Goal: Information Seeking & Learning: Find specific fact

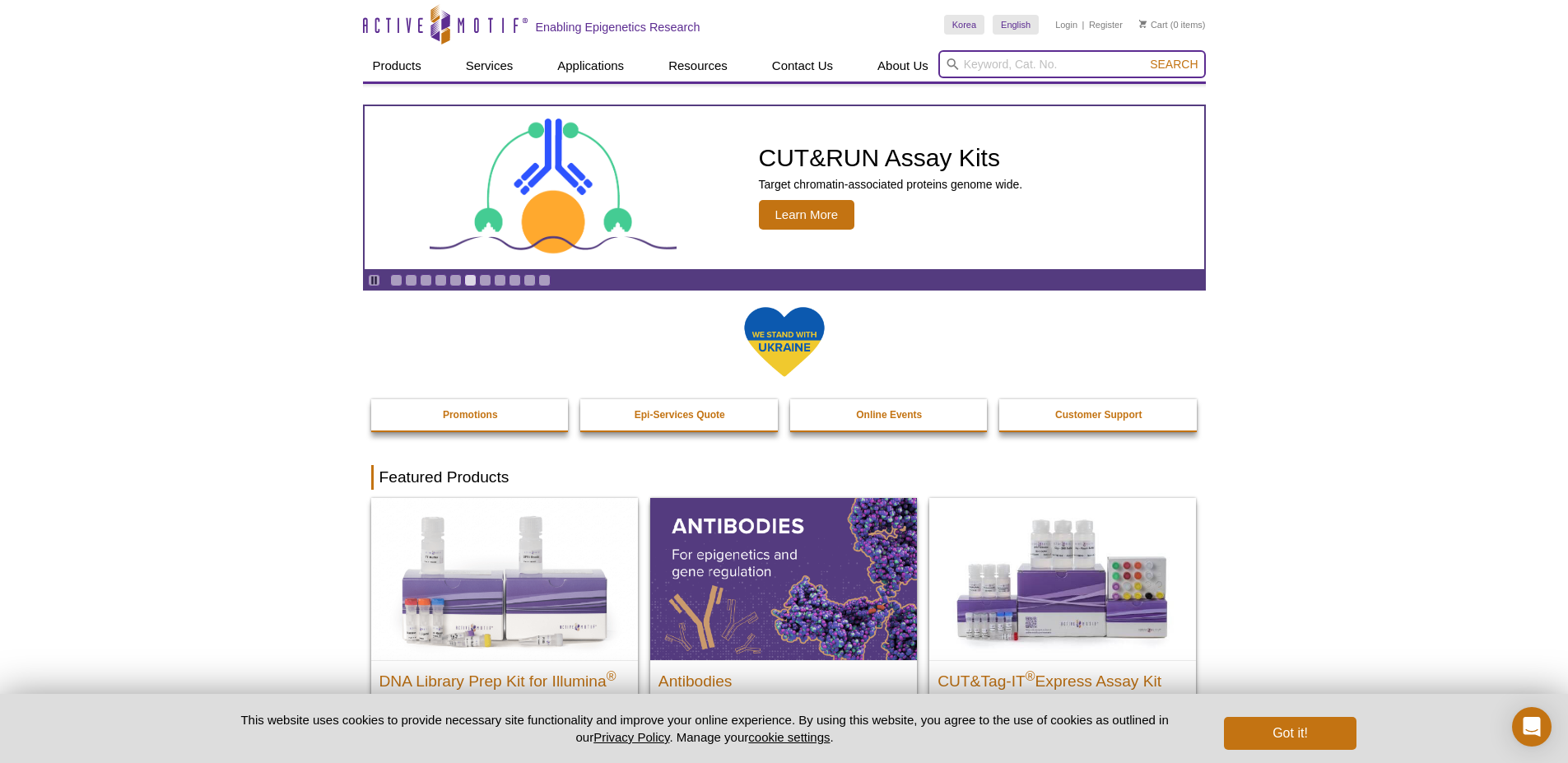
click at [1004, 71] on input "search" at bounding box center [1072, 65] width 268 height 28
paste input "NR2F1"
type input "NR2F1"
click at [1145, 57] on button "Search" at bounding box center [1174, 64] width 58 height 15
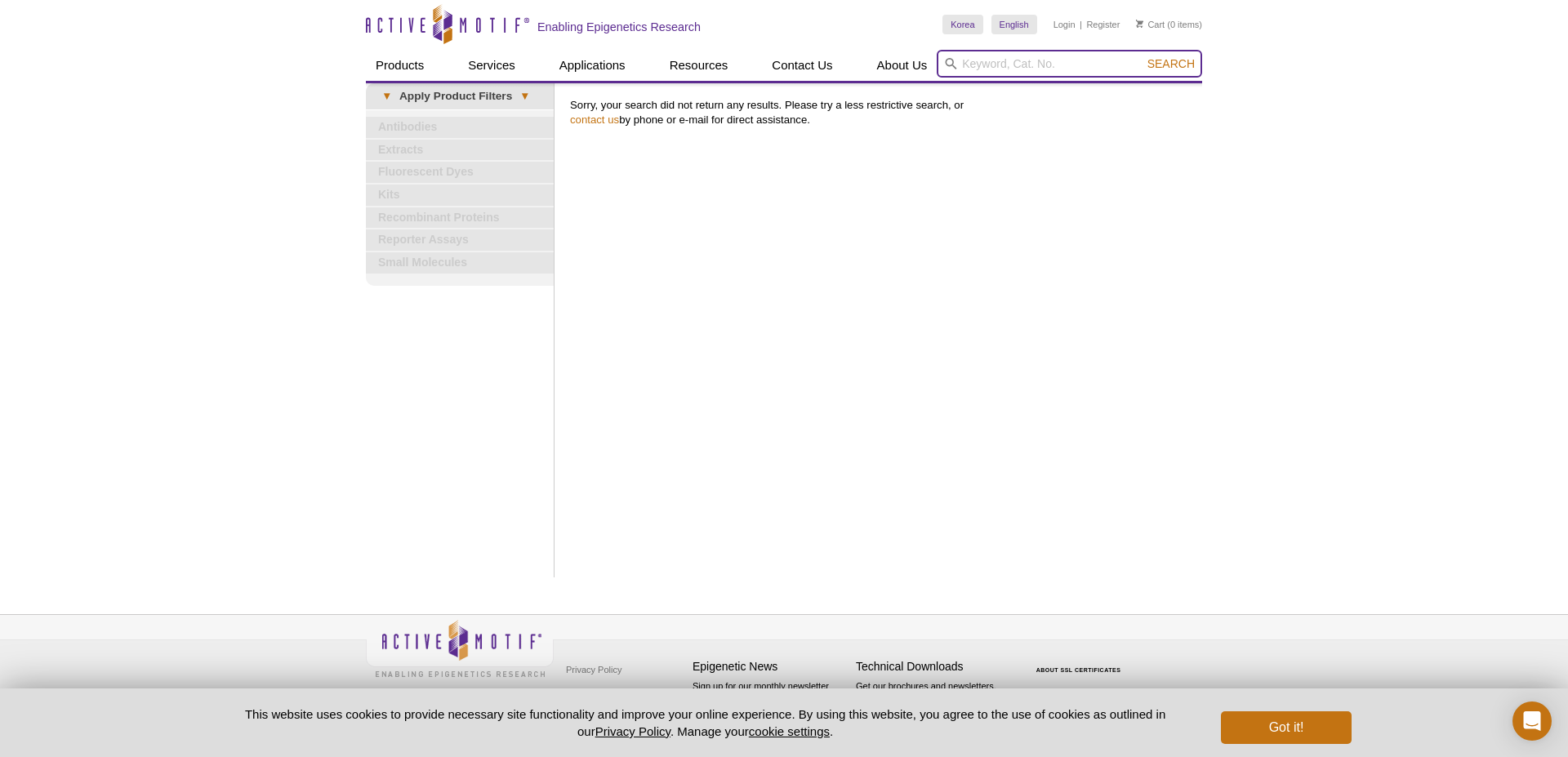
click at [974, 77] on input "search" at bounding box center [1070, 64] width 266 height 28
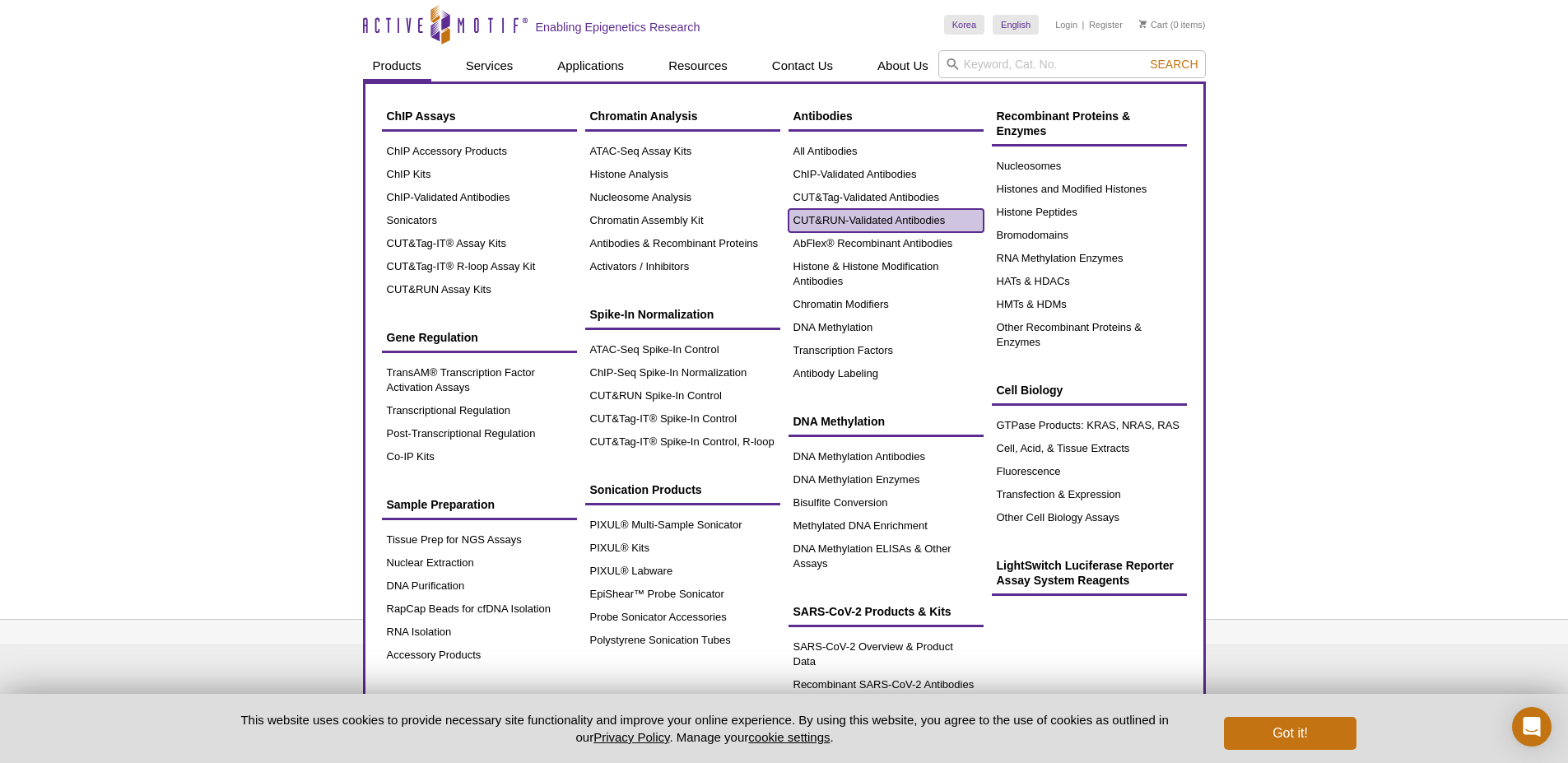
click at [874, 221] on link "CUT&RUN-Validated Antibodies" at bounding box center [886, 221] width 195 height 23
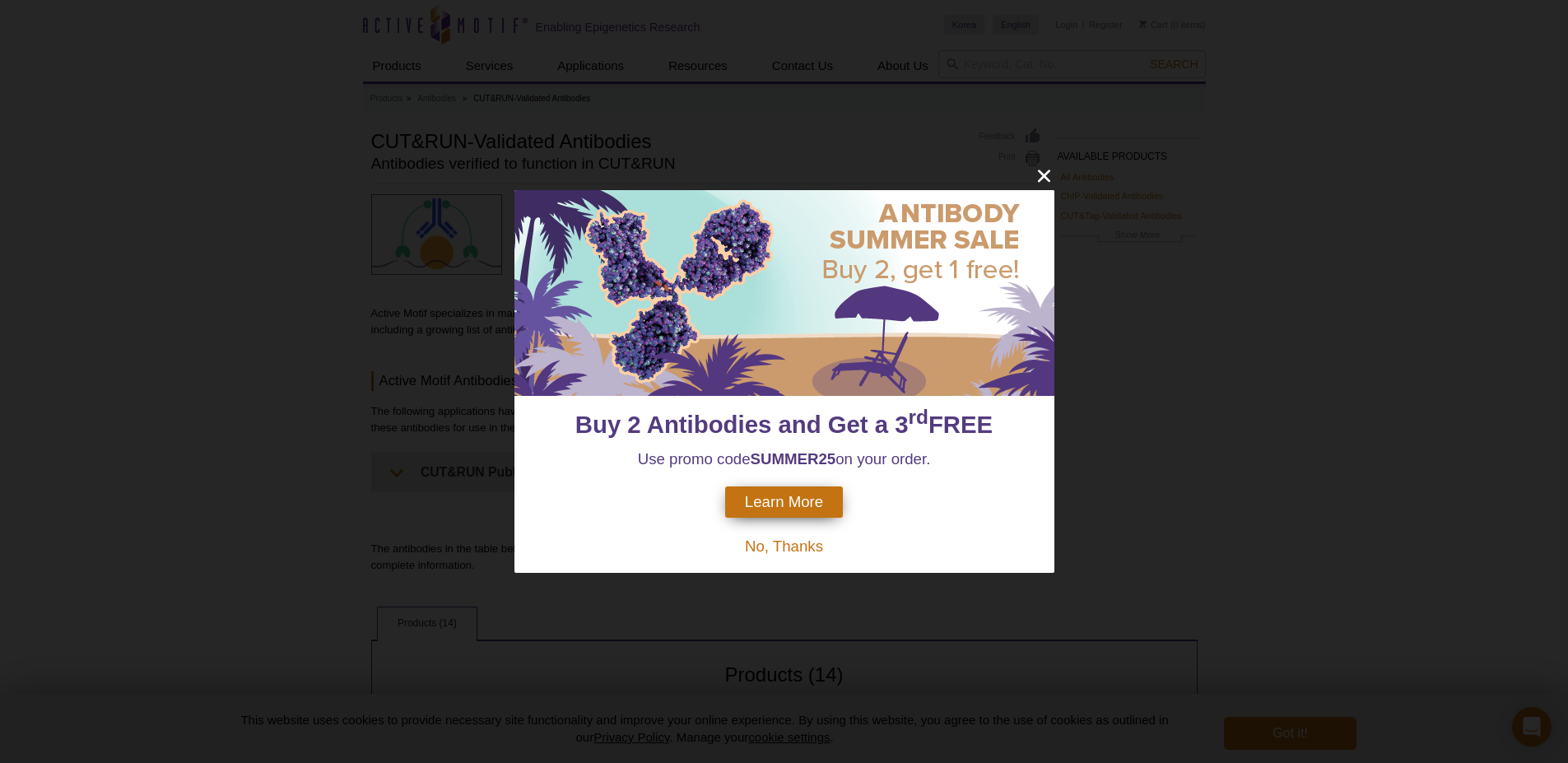
click at [794, 542] on span "No, Thanks" at bounding box center [784, 546] width 78 height 17
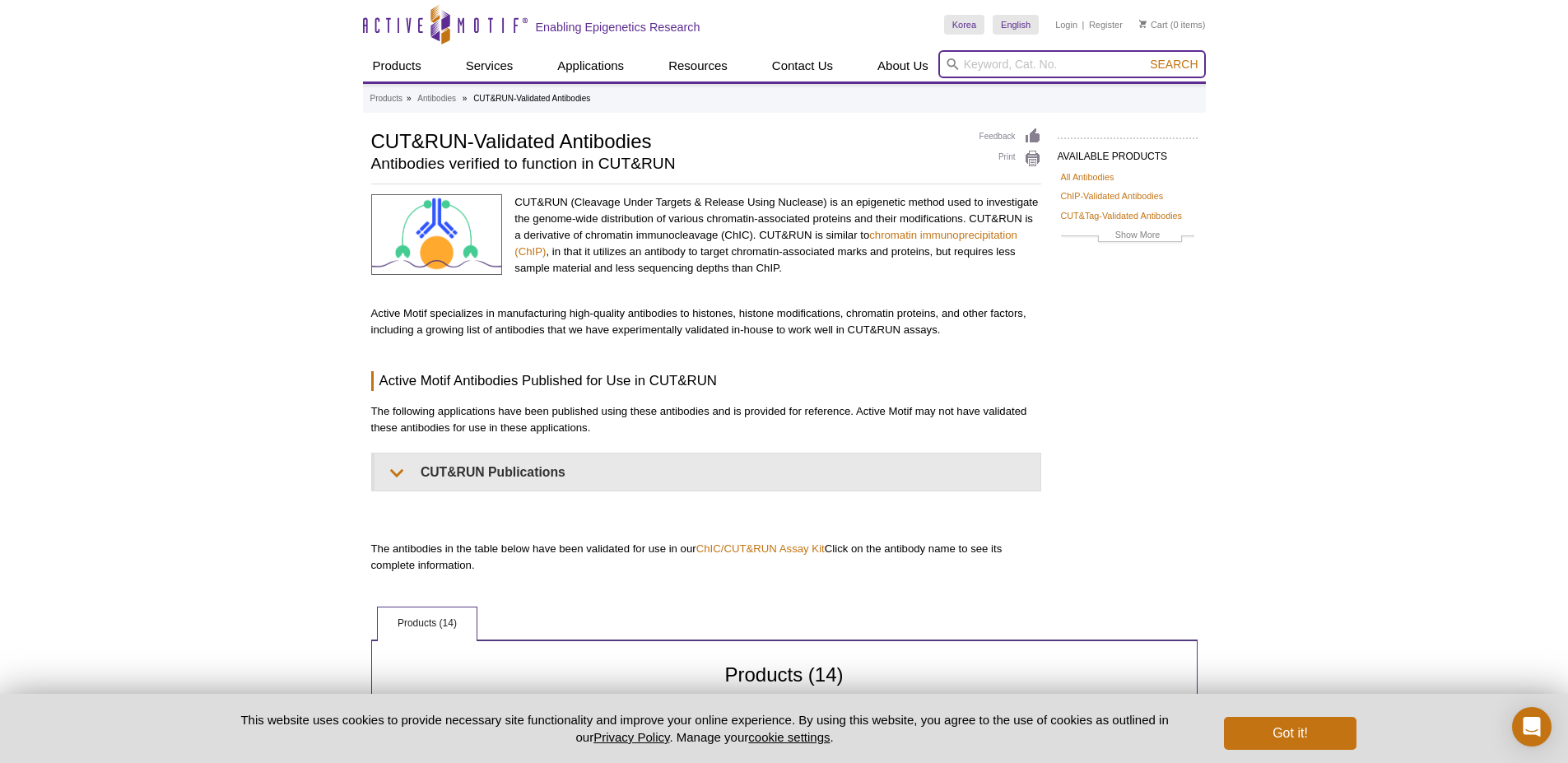
click at [1009, 74] on input "search" at bounding box center [1072, 65] width 268 height 28
paste input "NR2F1"
drag, startPoint x: 1051, startPoint y: 72, endPoint x: 821, endPoint y: 50, distance: 231.0
click at [821, 50] on div "Skip to content Active Motif Logo Enabling Epigenetics Research Korea Australia…" at bounding box center [784, 40] width 842 height 81
paste input "COUP-T"
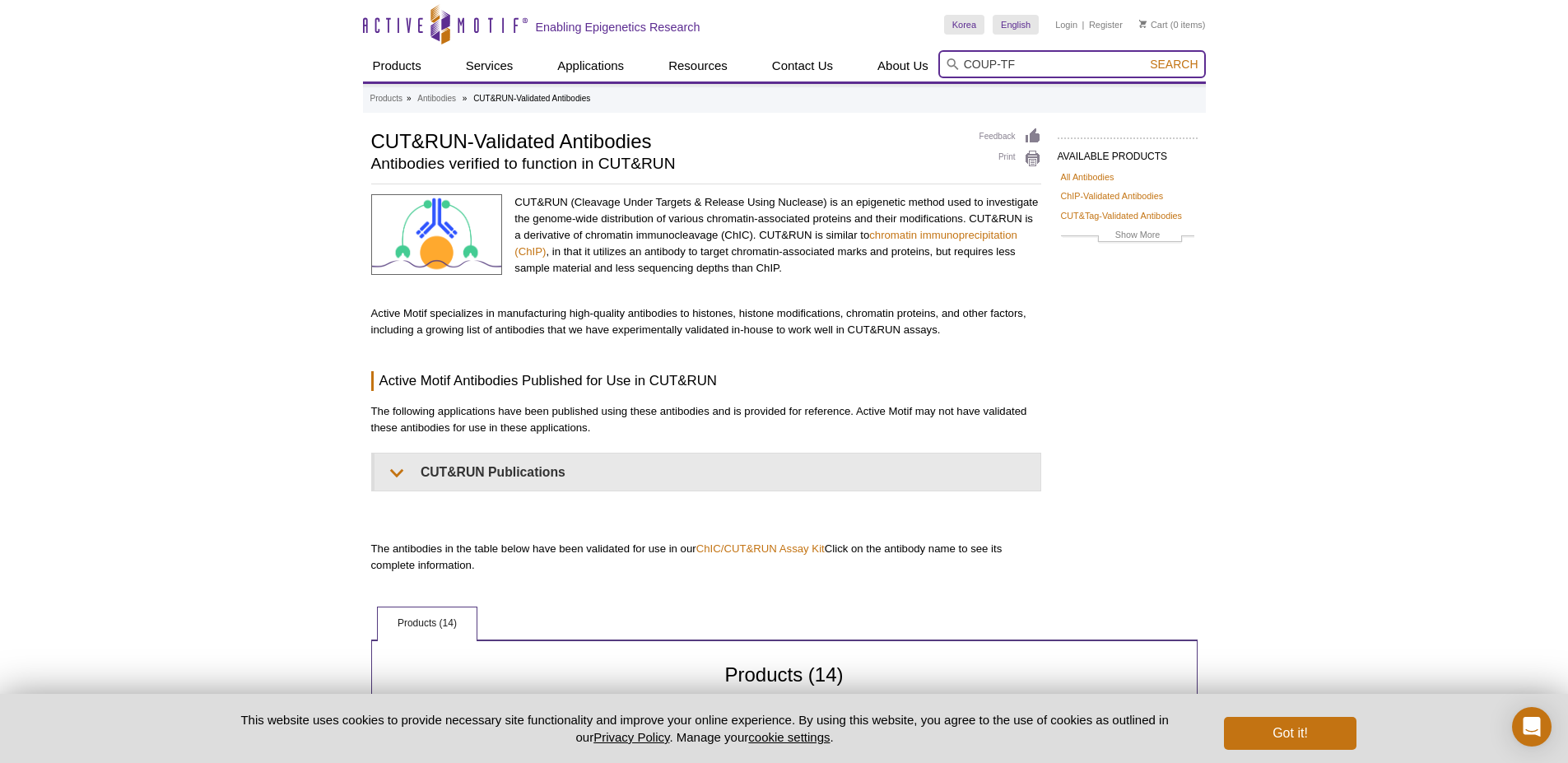
type input "COUP-TF"
click at [1145, 57] on button "Search" at bounding box center [1174, 64] width 58 height 15
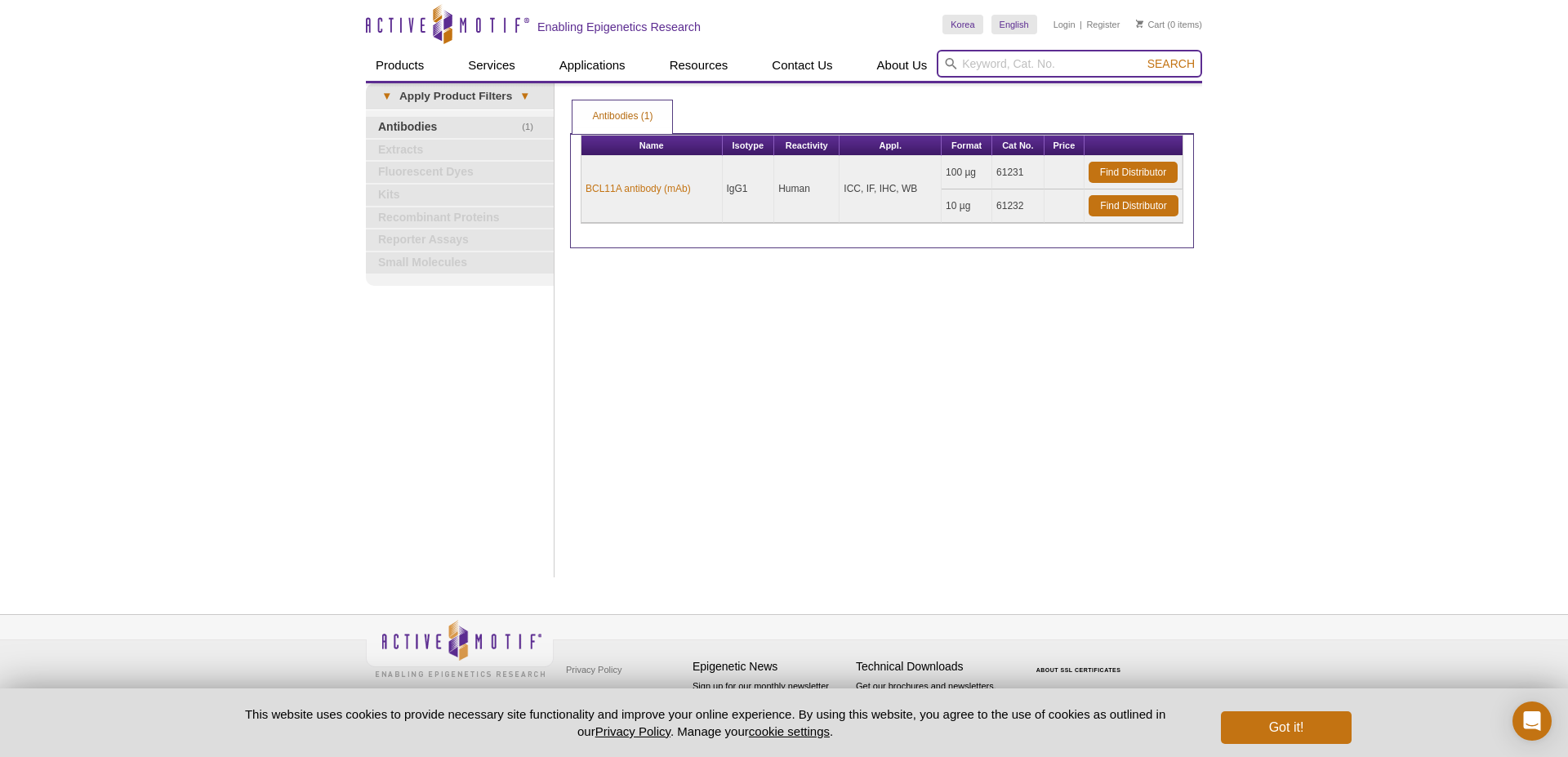
click at [1004, 68] on input "search" at bounding box center [1070, 64] width 266 height 28
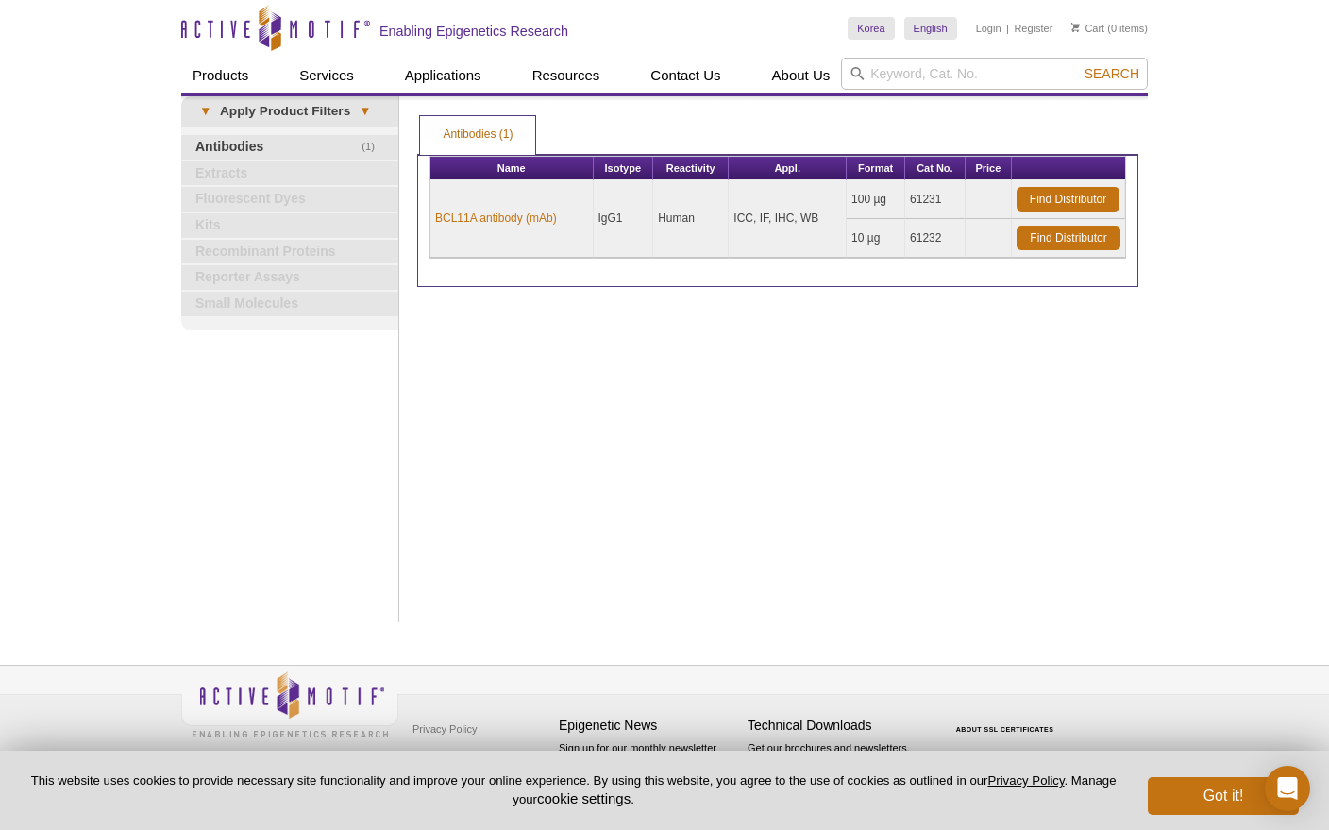
click at [50, 150] on div "Active Motif Logo Enabling Epigenetics Research 0 Search Skip to content Active…" at bounding box center [664, 415] width 1329 height 830
